Goal: Task Accomplishment & Management: Manage account settings

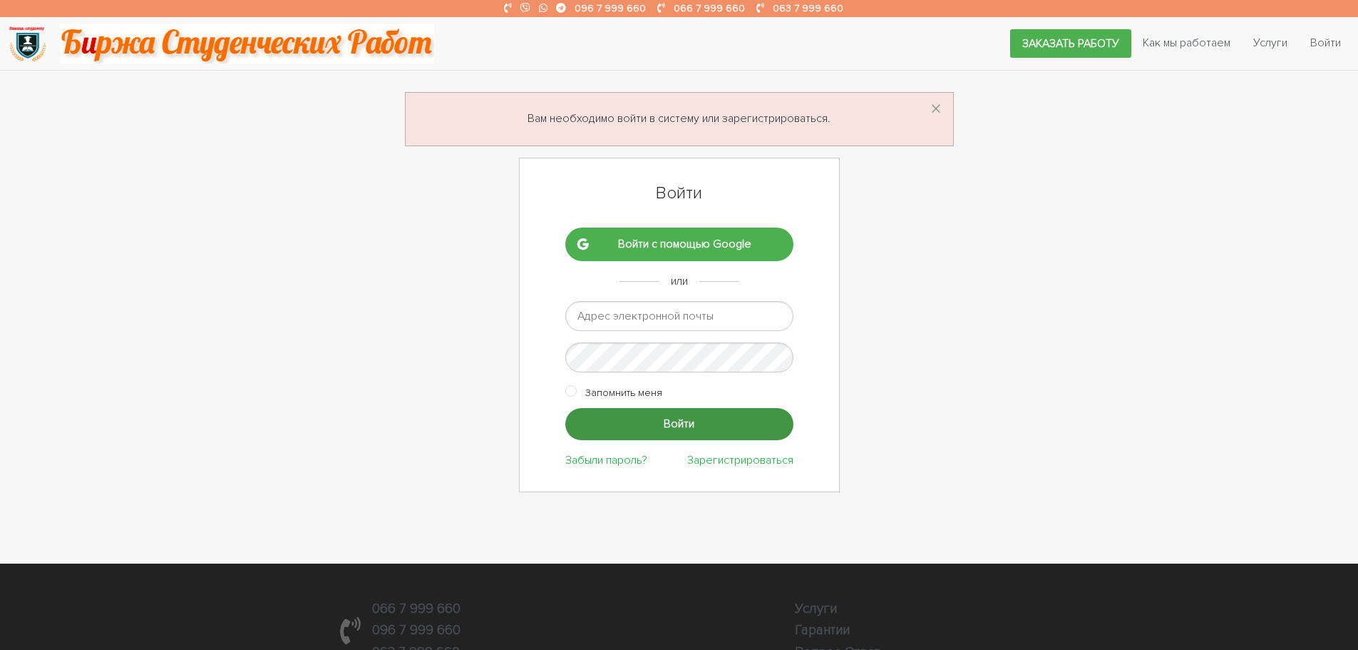
type input "[EMAIL_ADDRESS][DOMAIN_NAME]"
click at [655, 409] on input "Войти" at bounding box center [679, 424] width 228 height 32
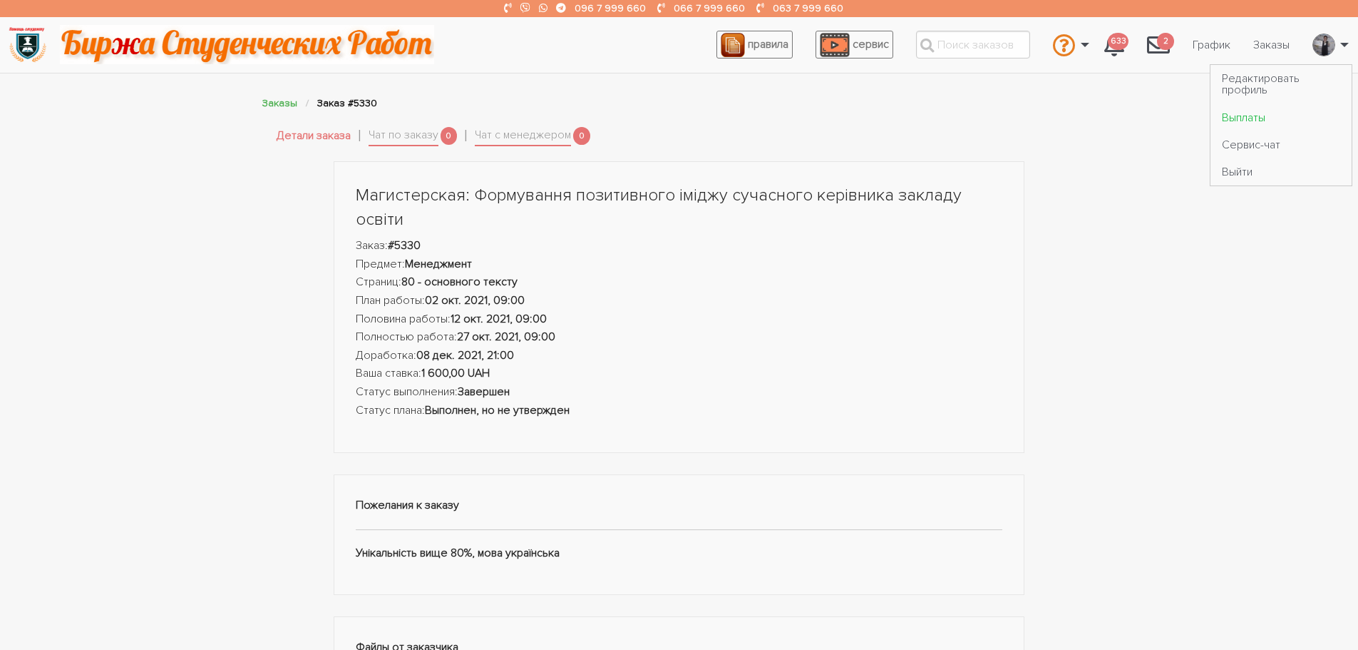
click at [1239, 116] on link "Выплаты" at bounding box center [1281, 116] width 141 height 27
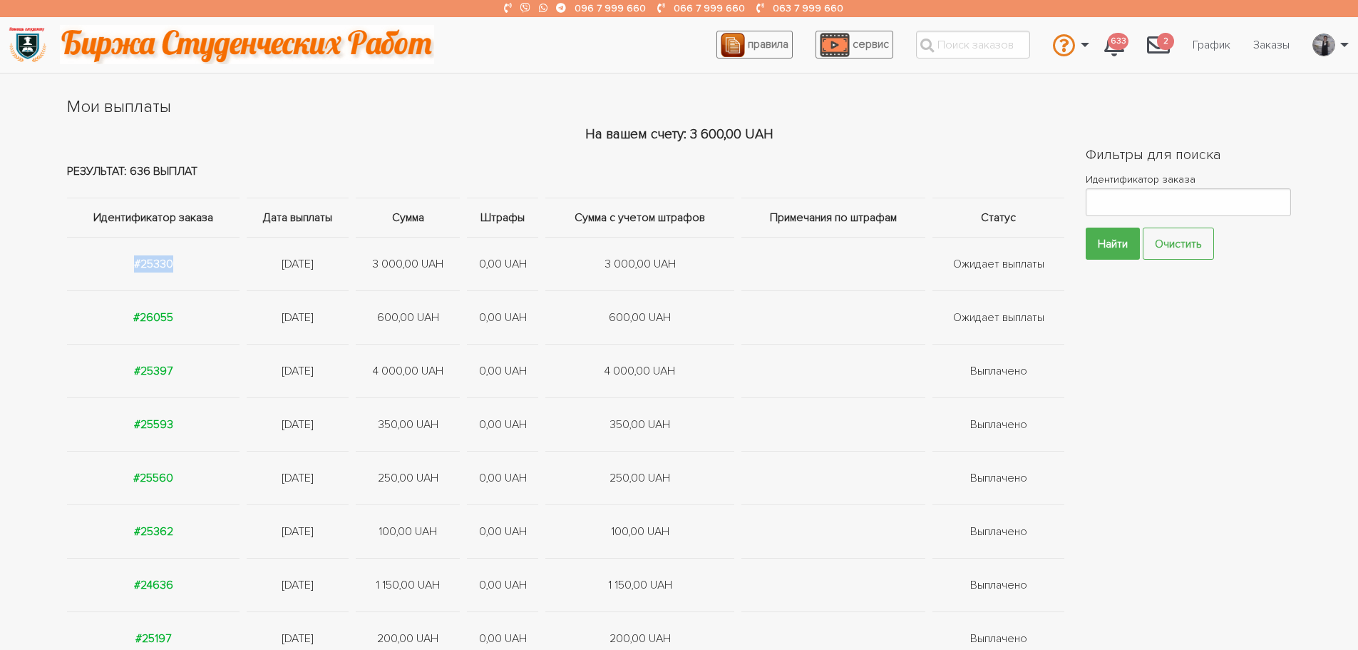
drag, startPoint x: 181, startPoint y: 265, endPoint x: 102, endPoint y: 270, distance: 79.3
click at [102, 270] on td "#25330" at bounding box center [155, 263] width 176 height 53
drag, startPoint x: 152, startPoint y: 267, endPoint x: 66, endPoint y: 308, distance: 94.7
click at [66, 308] on div "Результат: 636 выплат Идентификатор заказа Дата выплаты Сумма Штрафы Сумма с уч…" at bounding box center [565, 464] width 1019 height 638
drag, startPoint x: 185, startPoint y: 270, endPoint x: 142, endPoint y: 270, distance: 43.5
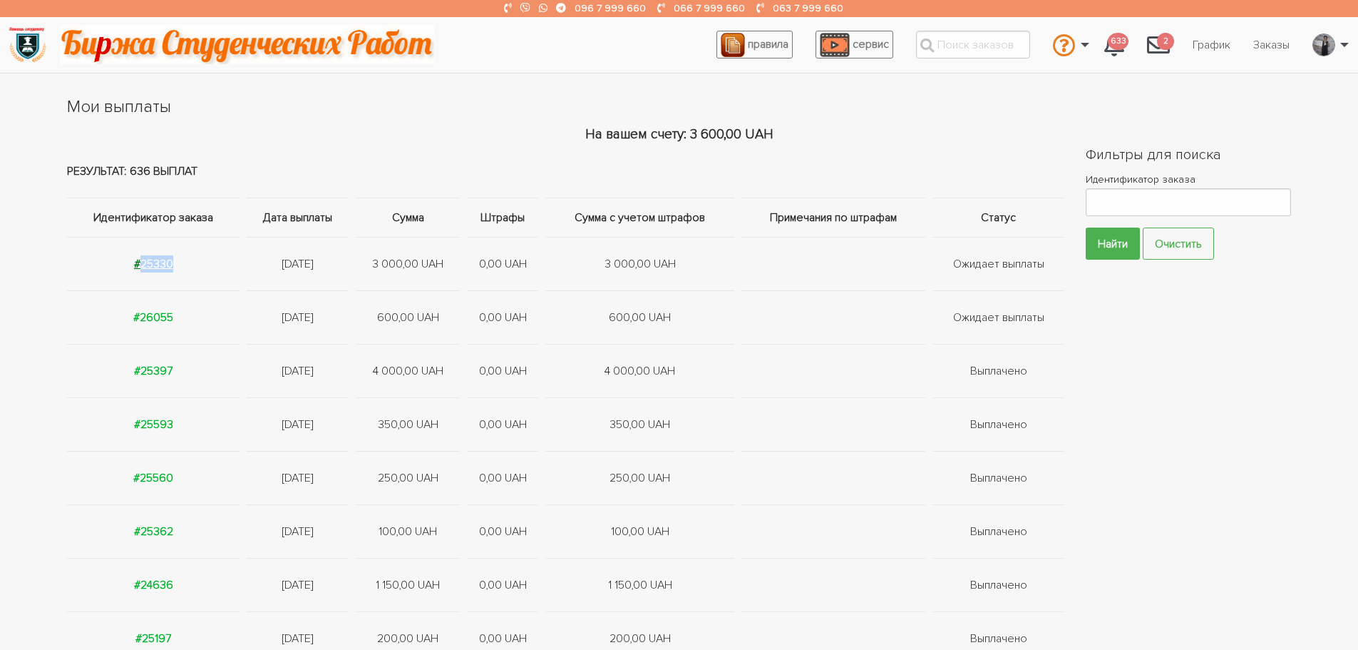
click at [142, 270] on td "#25330" at bounding box center [155, 263] width 176 height 53
copy strong "25330"
click at [43, 231] on div "Результат: 636 выплат Идентификатор заказа Дата выплаты Сумма Штрафы Сумма с уч…" at bounding box center [679, 464] width 1358 height 638
